Goal: Communication & Community: Participate in discussion

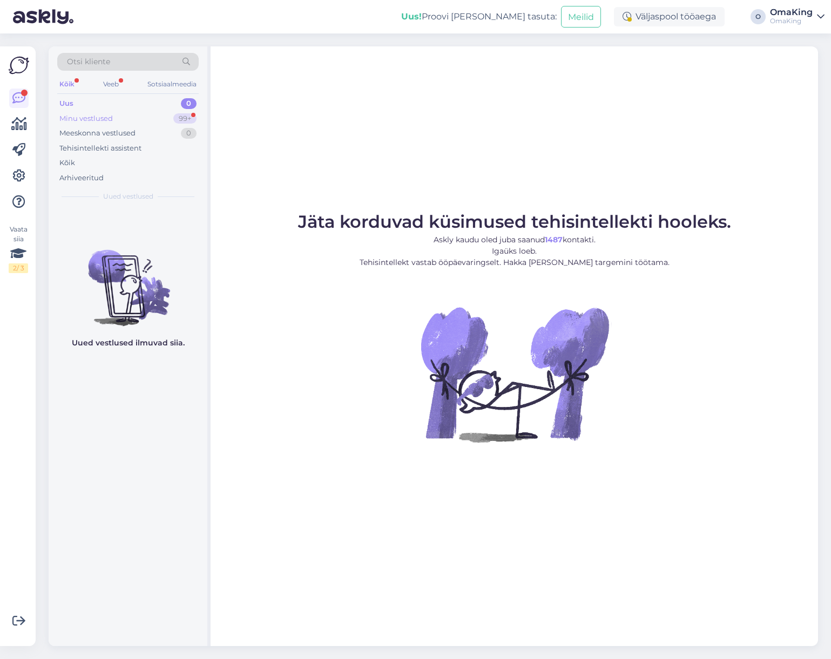
click at [109, 119] on font "Minu vestlused" at bounding box center [85, 118] width 53 height 9
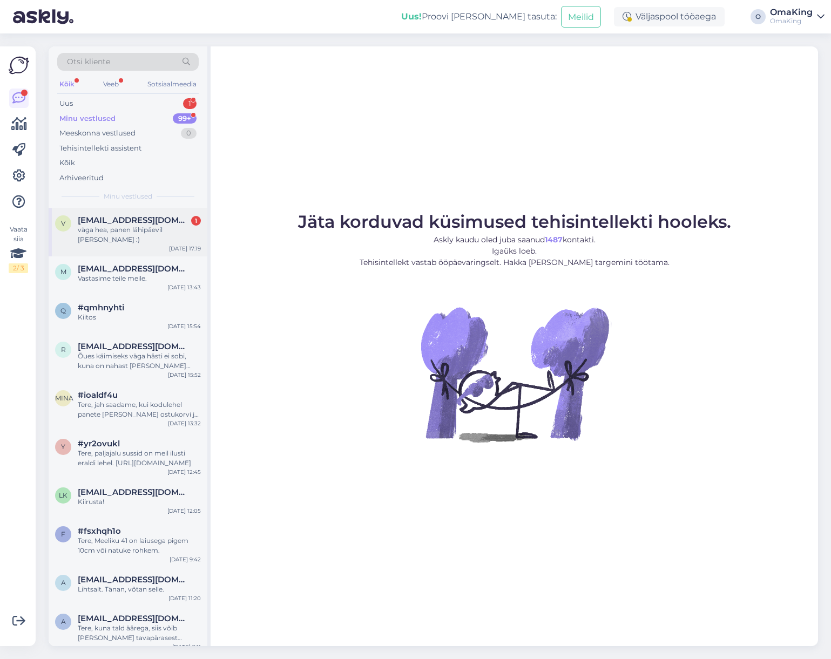
click at [103, 215] on div "v [EMAIL_ADDRESS][DOMAIN_NAME] 1 väga hea, panen lähipäevil [PERSON_NAME] :) [D…" at bounding box center [128, 232] width 159 height 49
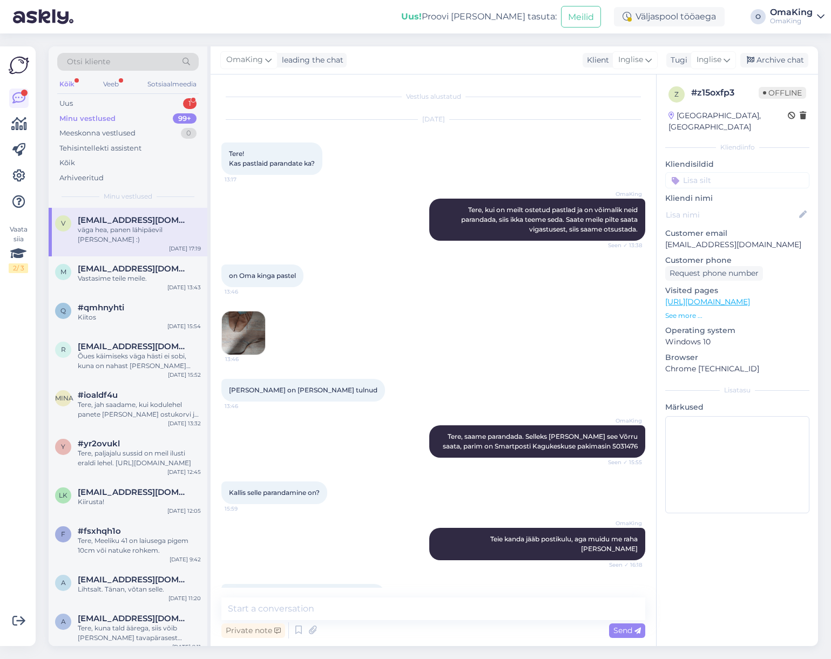
scroll to position [11, 0]
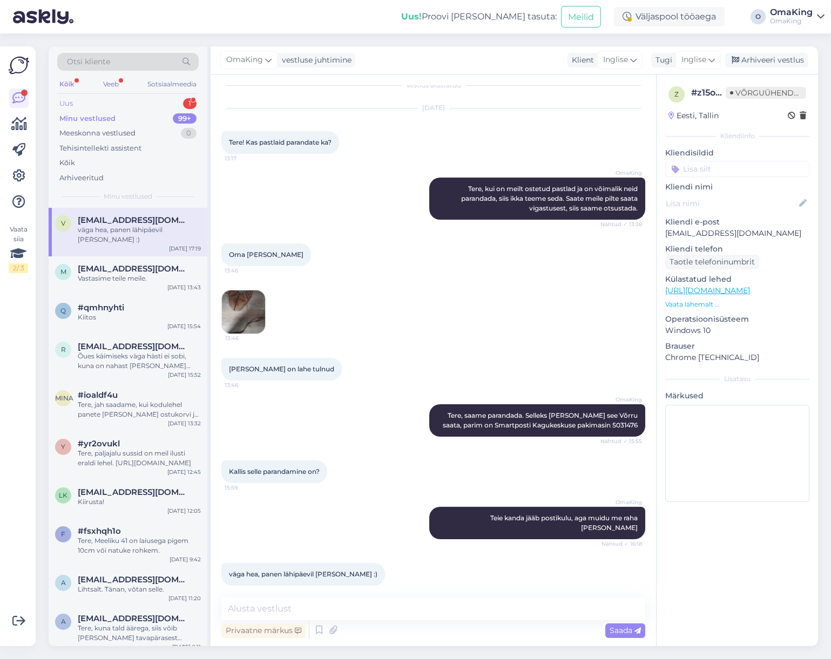
click at [65, 100] on font "Uus" at bounding box center [65, 103] width 13 height 9
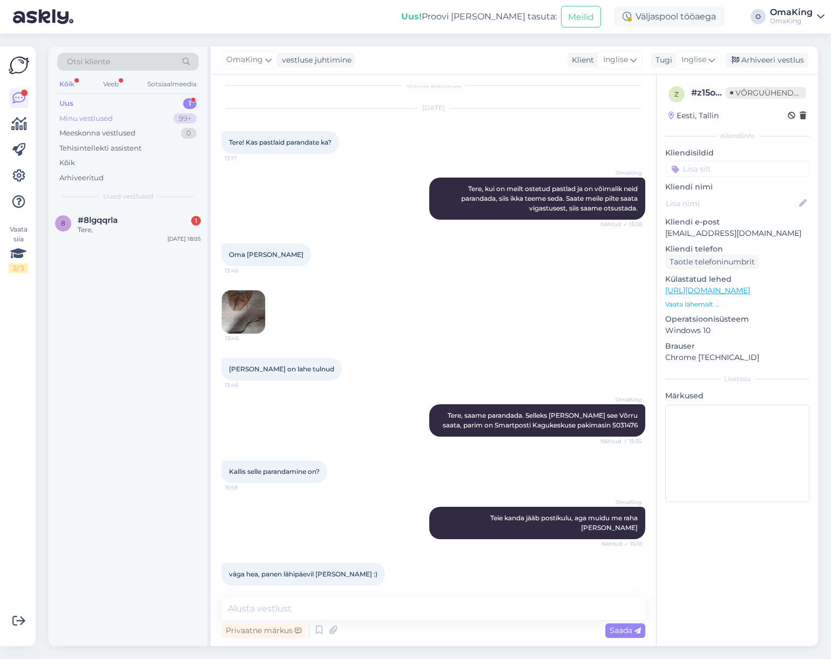
click at [70, 117] on font "Minu vestlused" at bounding box center [85, 118] width 53 height 9
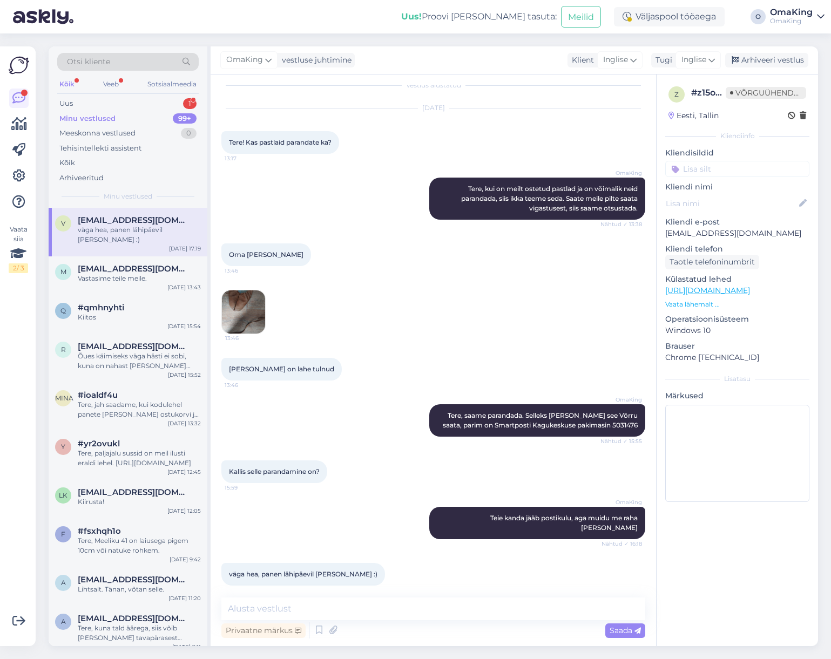
drag, startPoint x: 104, startPoint y: 221, endPoint x: 94, endPoint y: 187, distance: 35.5
click at [104, 218] on font "[EMAIL_ADDRESS][DOMAIN_NAME]" at bounding box center [152, 220] width 148 height 10
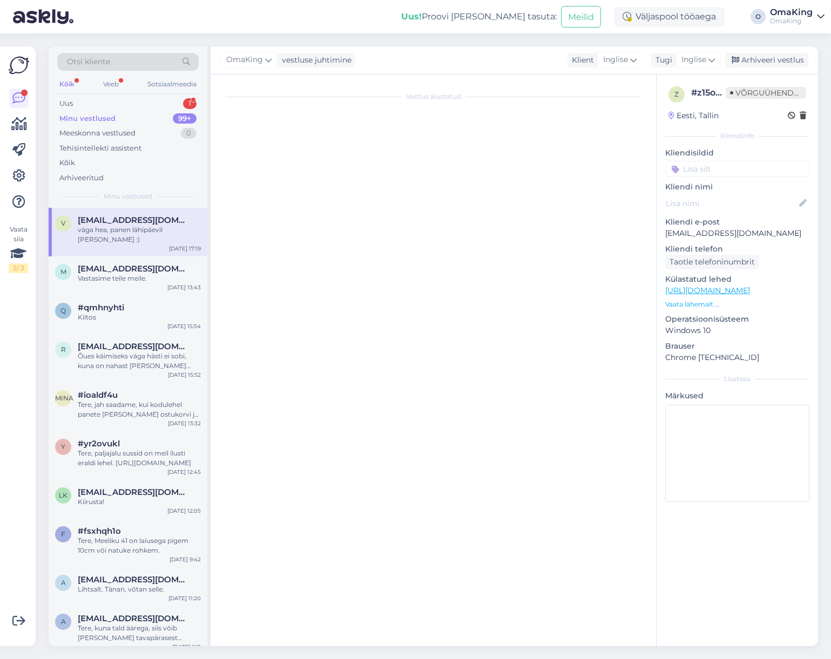
scroll to position [0, 0]
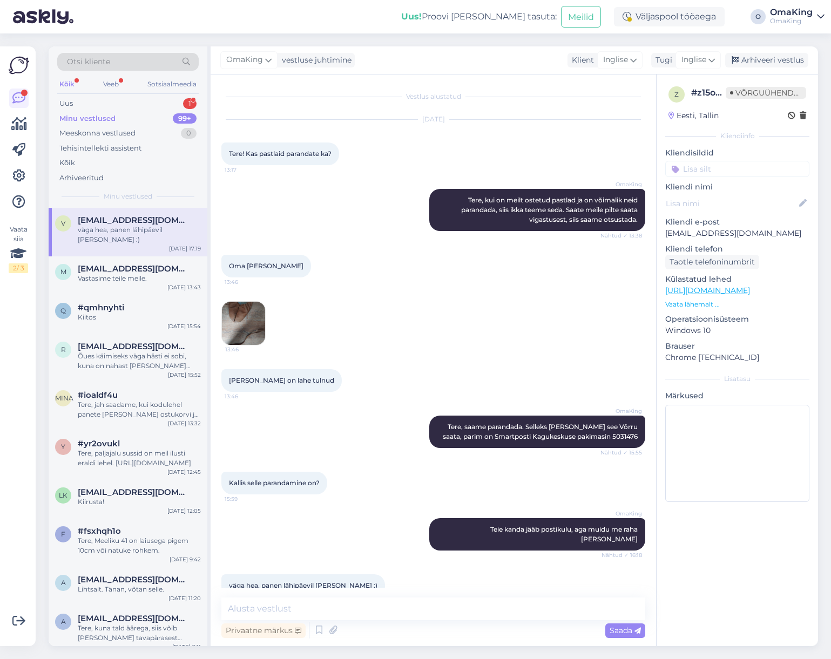
click at [76, 116] on font "Minu vestlused" at bounding box center [87, 118] width 56 height 9
click at [66, 103] on font "Uus" at bounding box center [65, 103] width 13 height 9
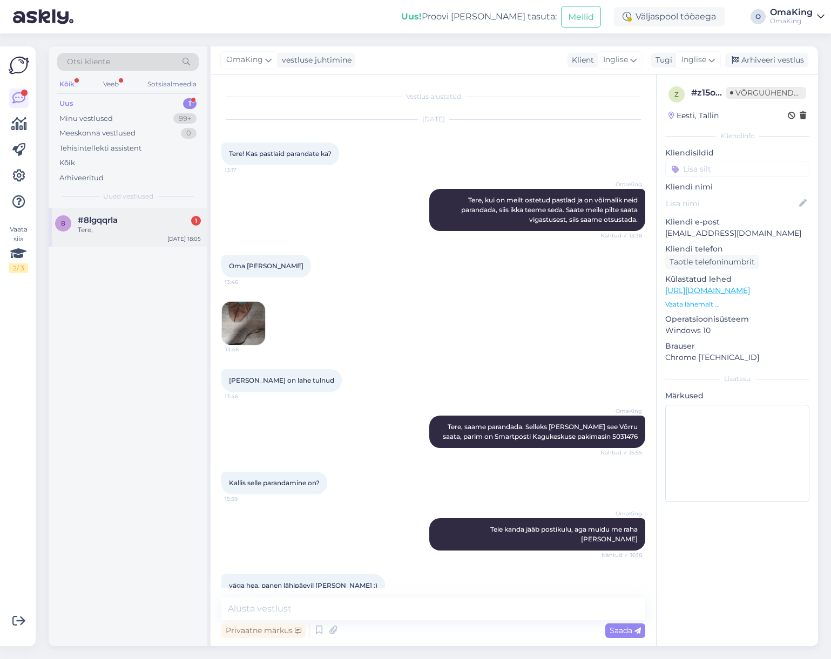
click at [87, 227] on font "Tere," at bounding box center [85, 230] width 15 height 8
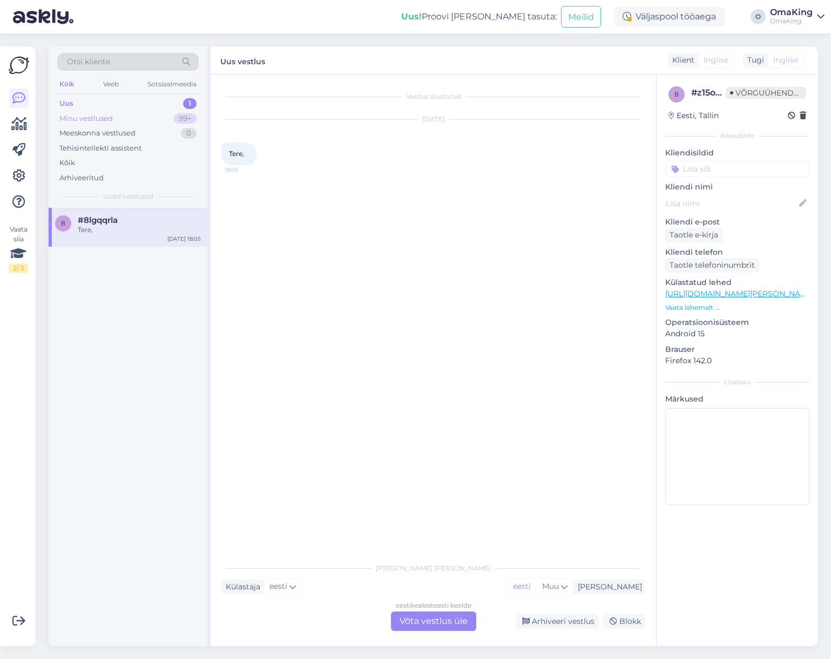
click at [71, 120] on font "Minu vestlused" at bounding box center [85, 118] width 53 height 9
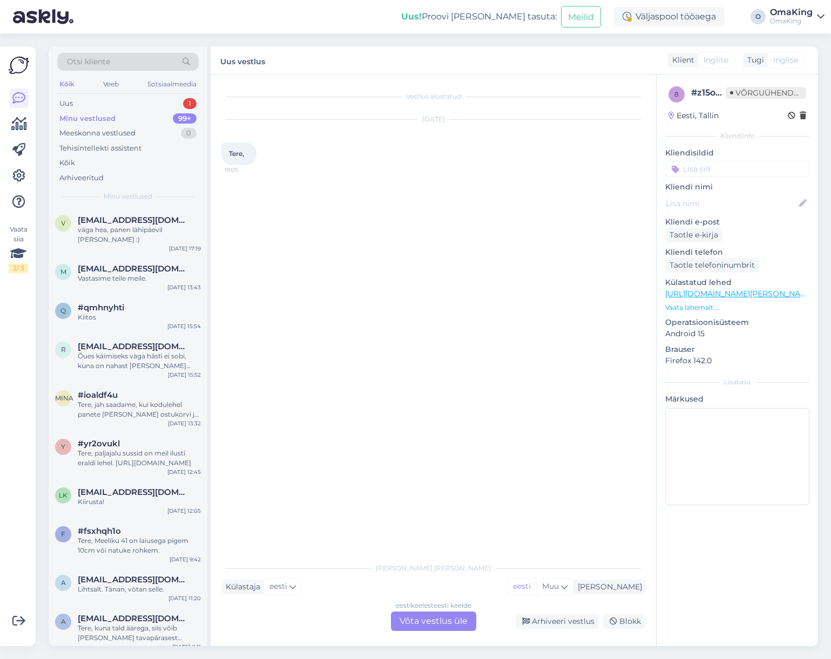
click at [81, 116] on font "Minu vestlused" at bounding box center [87, 118] width 56 height 9
click at [65, 99] on font "Uus" at bounding box center [65, 103] width 13 height 9
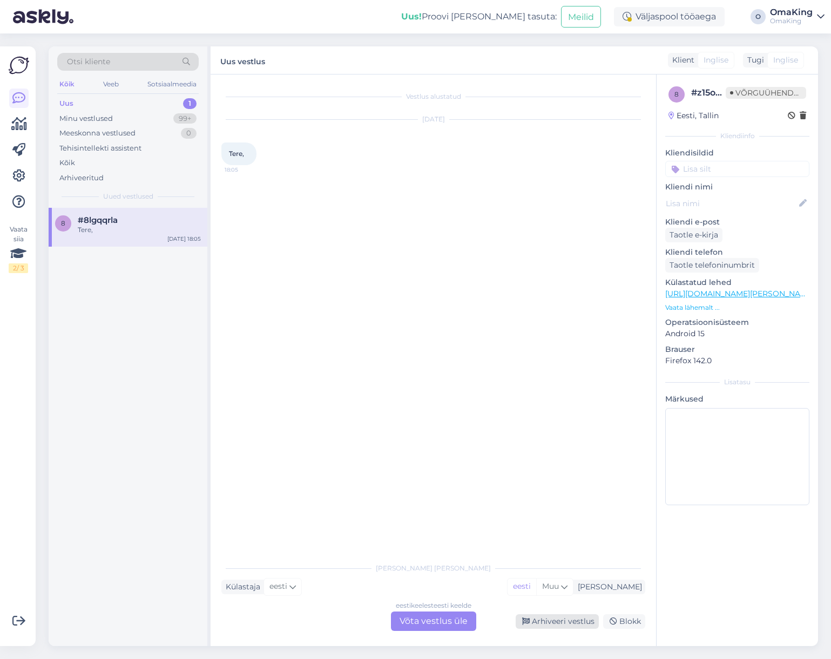
click at [542, 618] on font "Arhiveeri vestlus" at bounding box center [563, 622] width 63 height 10
